Goal: Task Accomplishment & Management: Complete application form

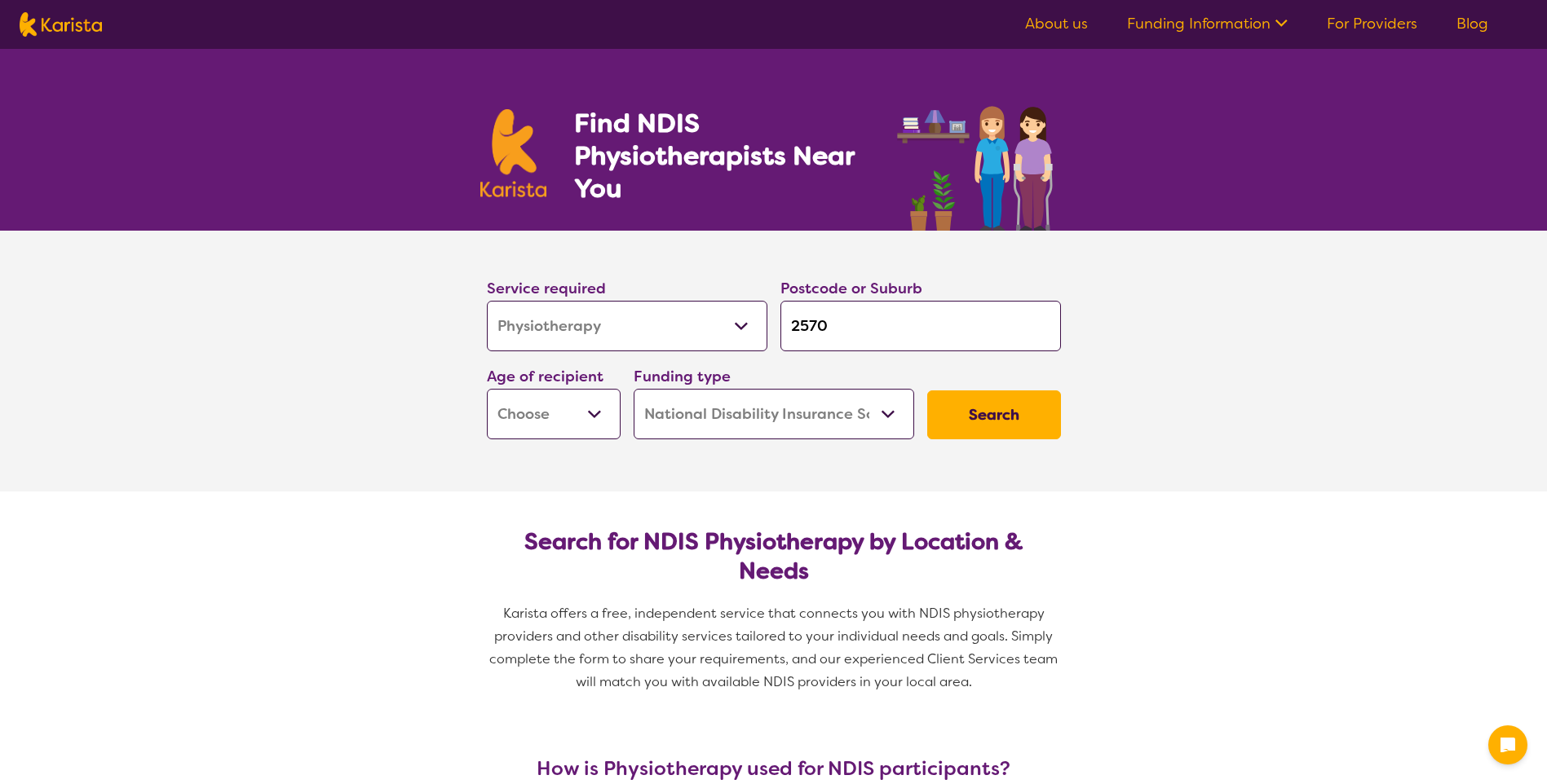
select select "Physiotherapy"
select select "NDIS"
select select "Physiotherapy"
select select "NDIS"
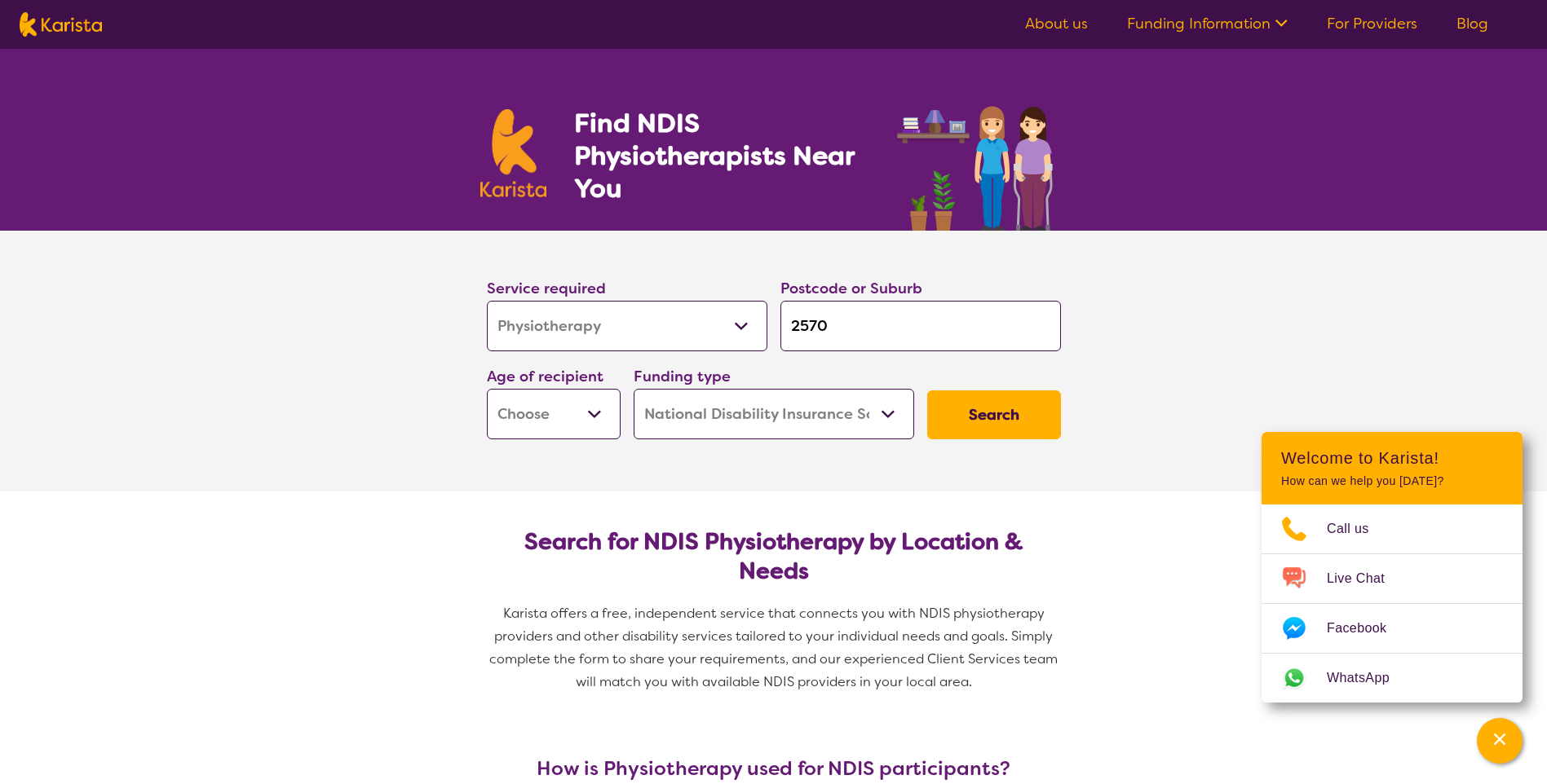
select select "CH"
click at [487, 389] on select "Early Childhood - 0 to 9 Child - 10 to 11 Adolescent - 12 to 17 Adult - 18 to 6…" at bounding box center [554, 415] width 134 height 51
select select "CH"
click at [742, 417] on select "Home Care Package (HCP) National Disability Insurance Scheme (NDIS) I don't know" at bounding box center [774, 415] width 281 height 51
click at [634, 389] on select "Home Care Package (HCP) National Disability Insurance Scheme (NDIS) I don't know" at bounding box center [774, 415] width 281 height 51
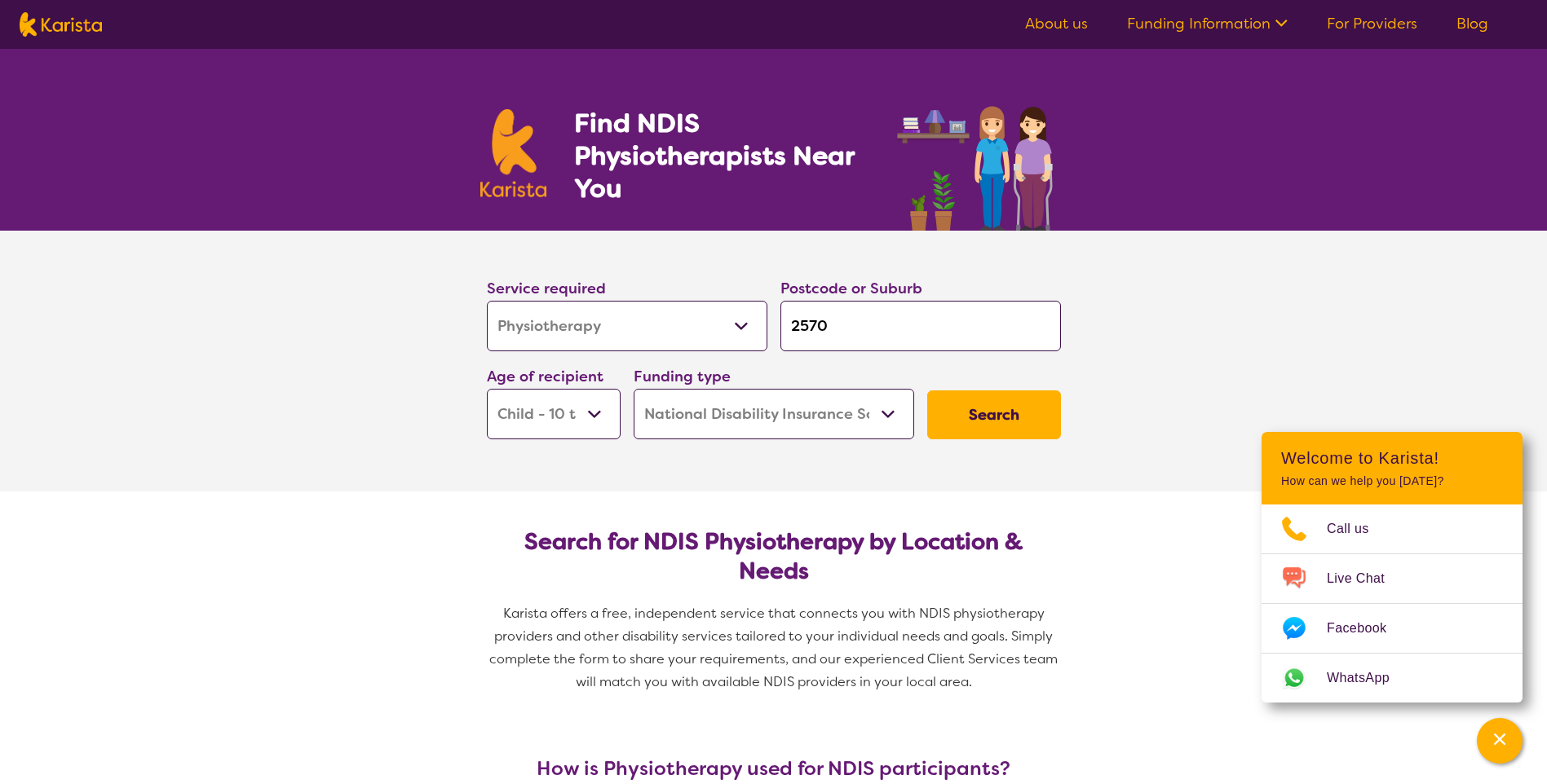
click at [1041, 403] on button "Search" at bounding box center [994, 415] width 134 height 49
